Goal: Transaction & Acquisition: Obtain resource

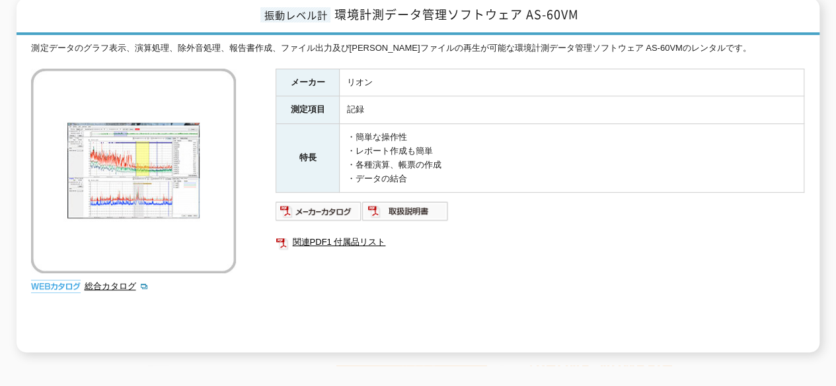
scroll to position [198, 0]
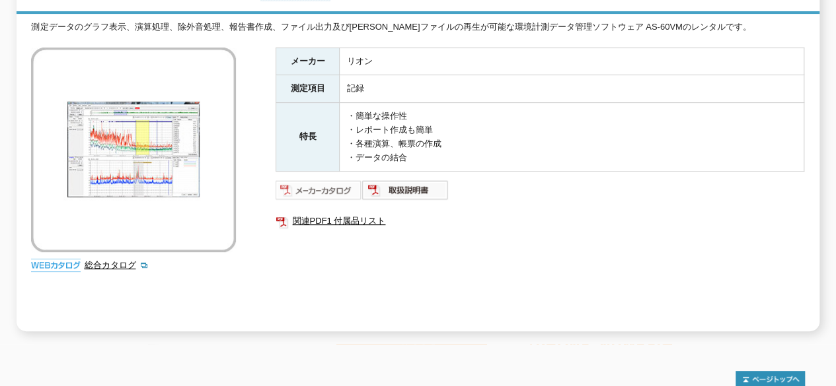
click at [329, 183] on img at bounding box center [318, 190] width 87 height 21
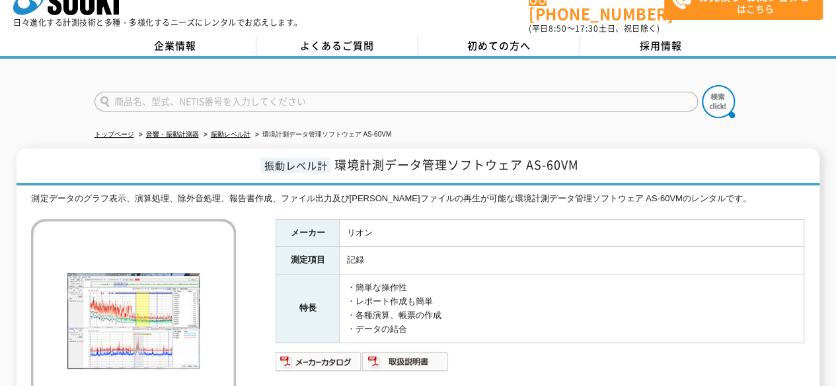
scroll to position [0, 0]
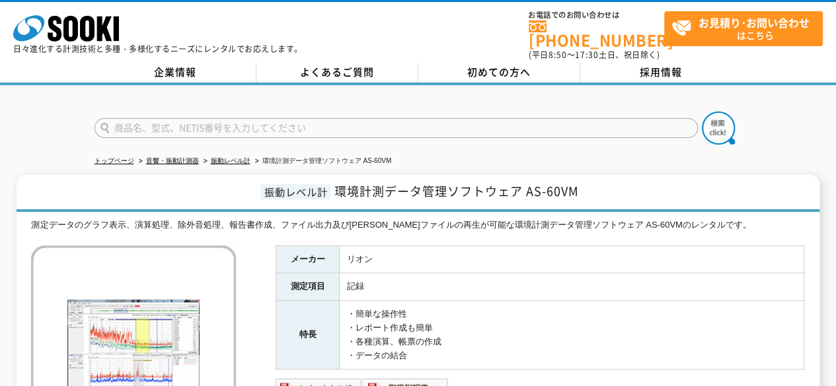
click at [627, 175] on h1 "振動レベル計 環境計測データ管理ソフトウェア AS-60VM" at bounding box center [418, 193] width 802 height 37
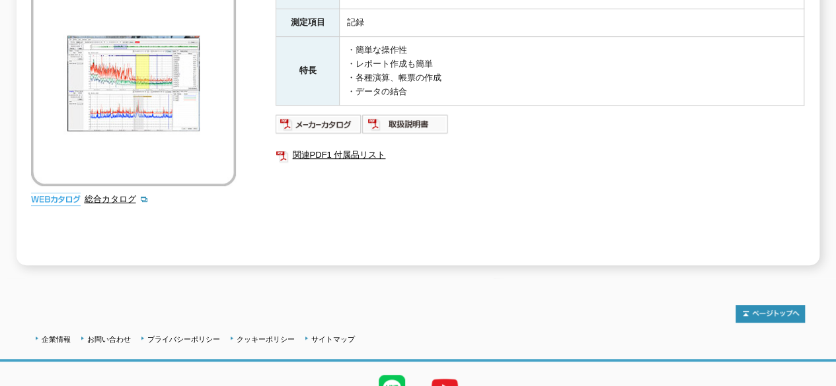
scroll to position [198, 0]
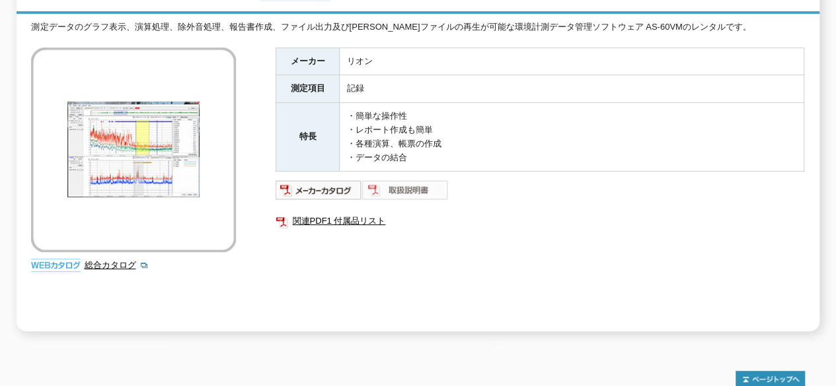
click at [395, 180] on img at bounding box center [405, 190] width 87 height 21
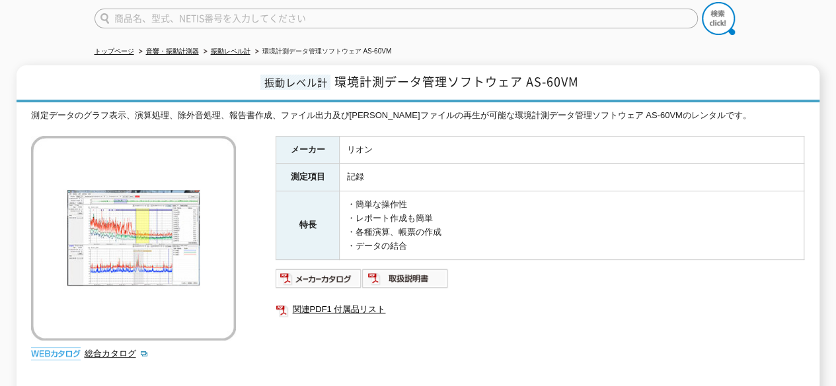
scroll to position [0, 0]
